Goal: Information Seeking & Learning: Understand process/instructions

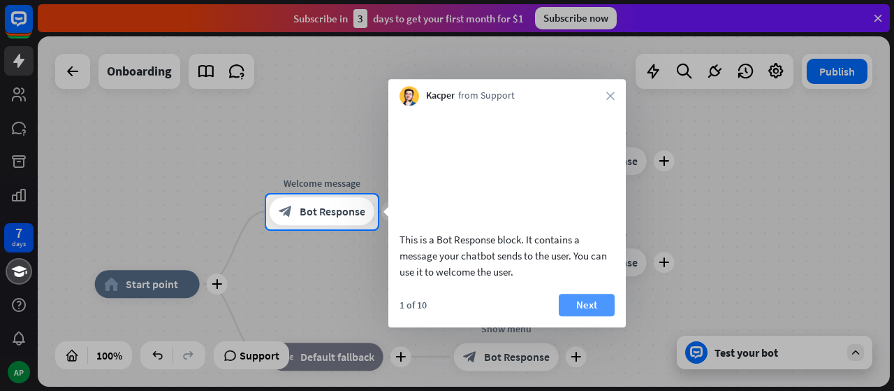
click at [590, 315] on button "Next" at bounding box center [587, 304] width 56 height 22
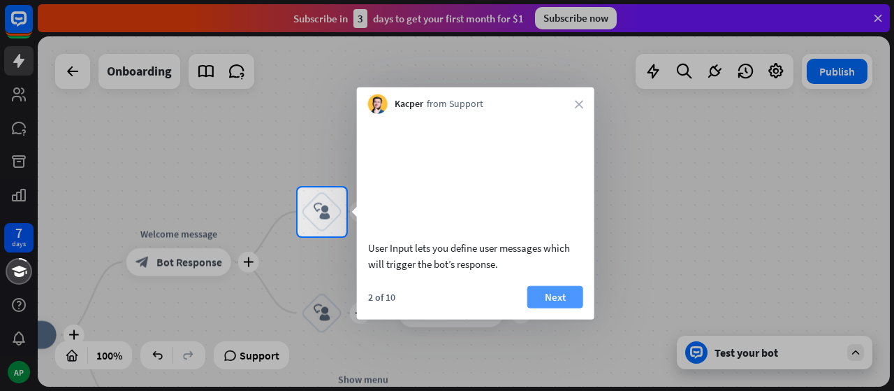
click at [565, 307] on button "Next" at bounding box center [556, 296] width 56 height 22
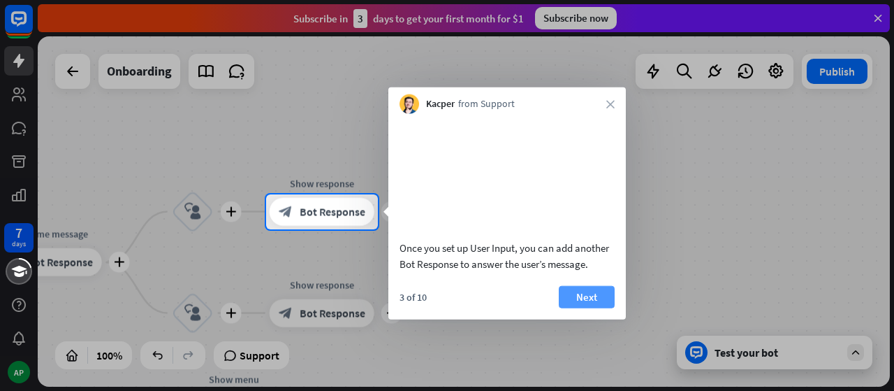
click at [579, 307] on button "Next" at bounding box center [587, 296] width 56 height 22
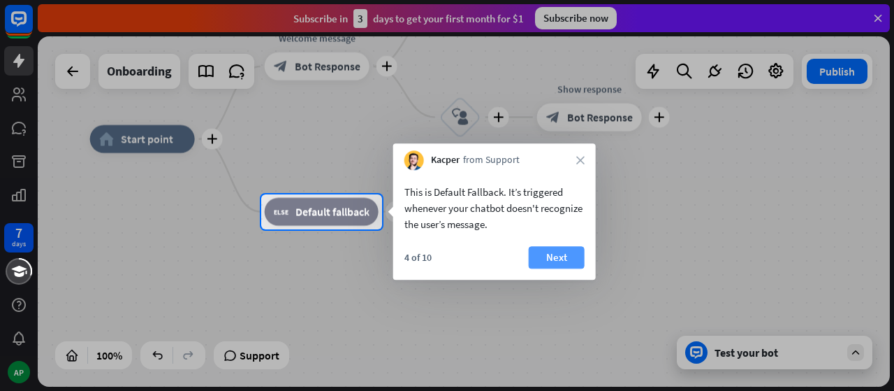
click at [560, 261] on button "Next" at bounding box center [557, 257] width 56 height 22
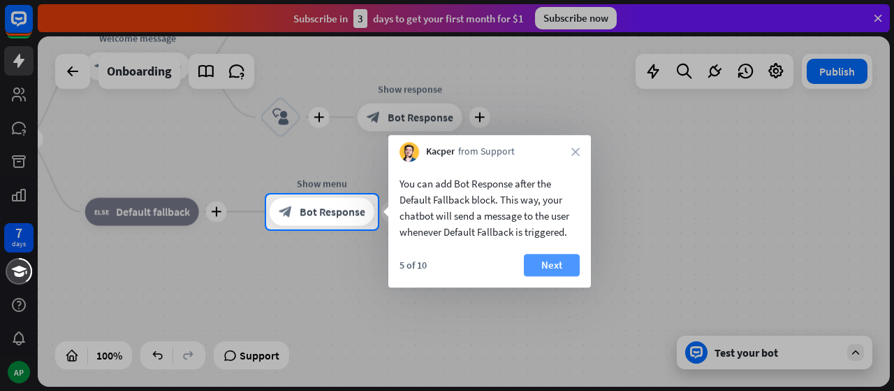
click at [567, 261] on button "Next" at bounding box center [552, 265] width 56 height 22
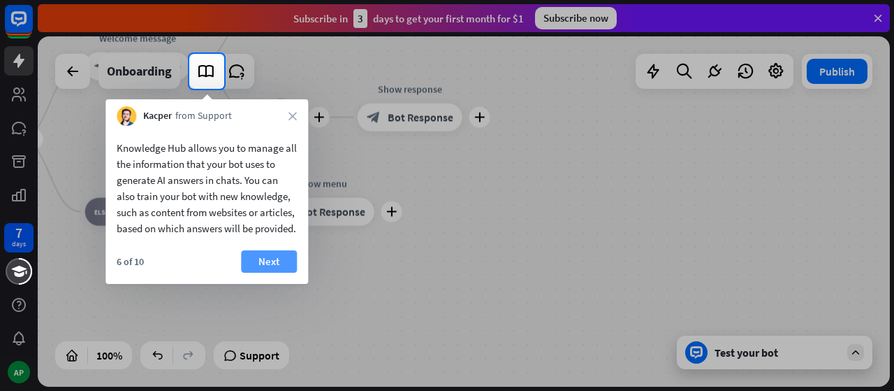
click at [290, 272] on button "Next" at bounding box center [269, 261] width 56 height 22
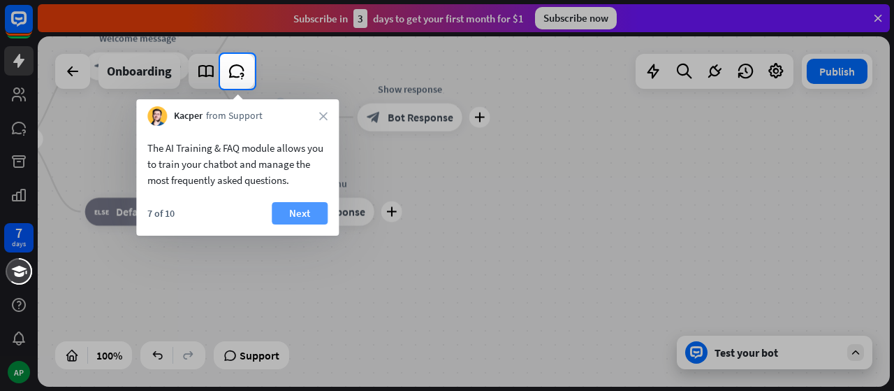
click at [293, 209] on button "Next" at bounding box center [300, 213] width 56 height 22
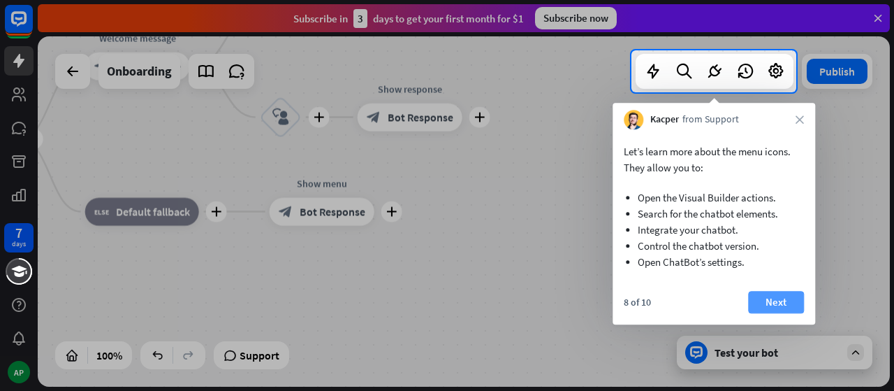
click at [785, 300] on button "Next" at bounding box center [776, 302] width 56 height 22
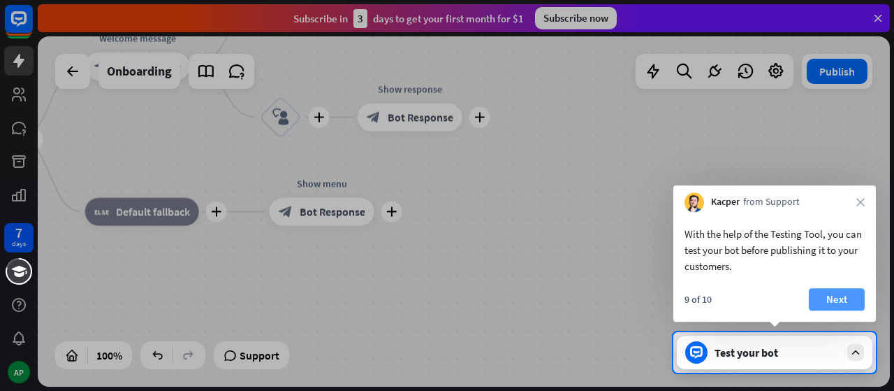
click at [849, 297] on button "Next" at bounding box center [837, 299] width 56 height 22
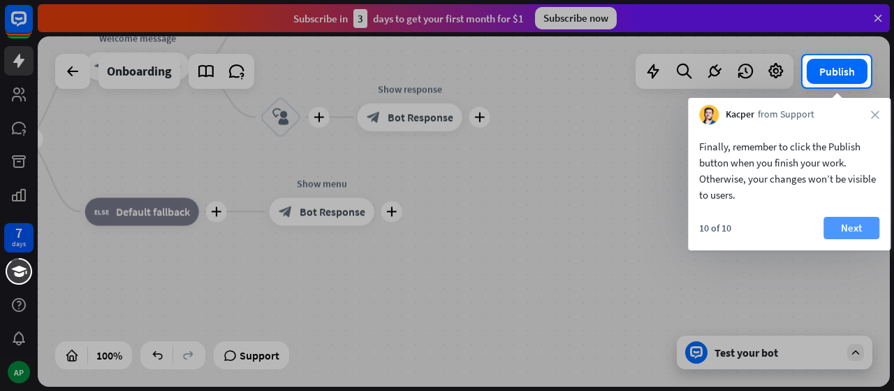
click at [846, 233] on button "Next" at bounding box center [852, 228] width 56 height 22
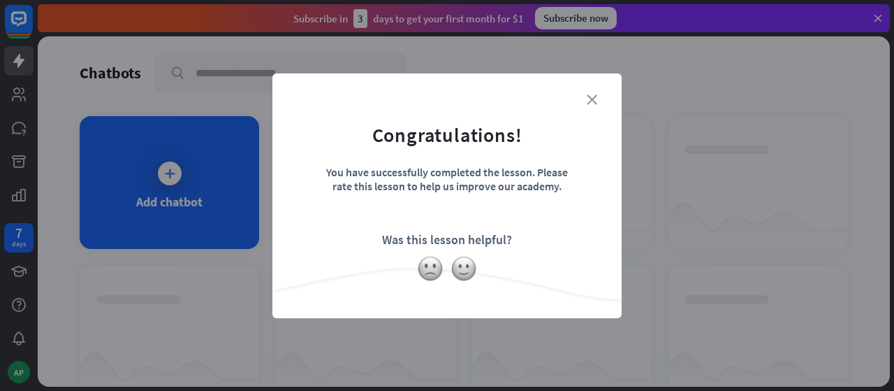
click at [592, 99] on icon "close" at bounding box center [592, 99] width 10 height 10
